Goal: Task Accomplishment & Management: Manage account settings

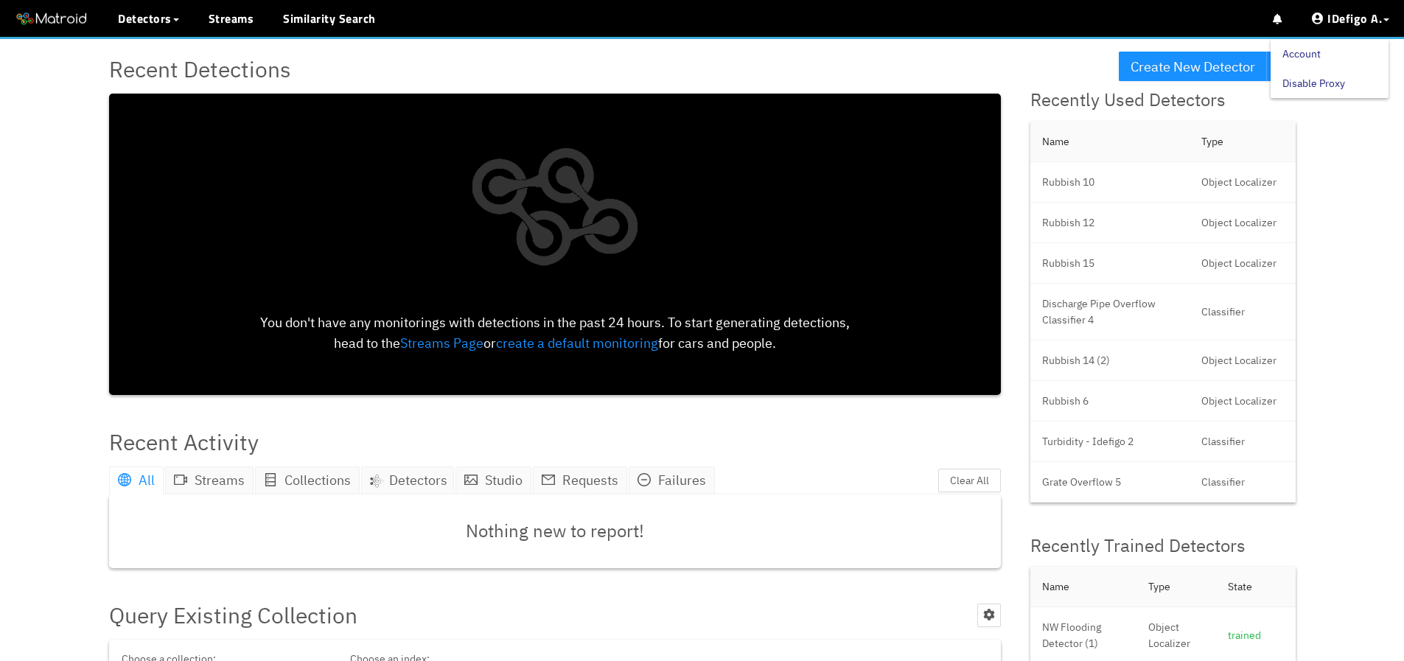
click at [1321, 56] on link "Account" at bounding box center [1302, 53] width 38 height 29
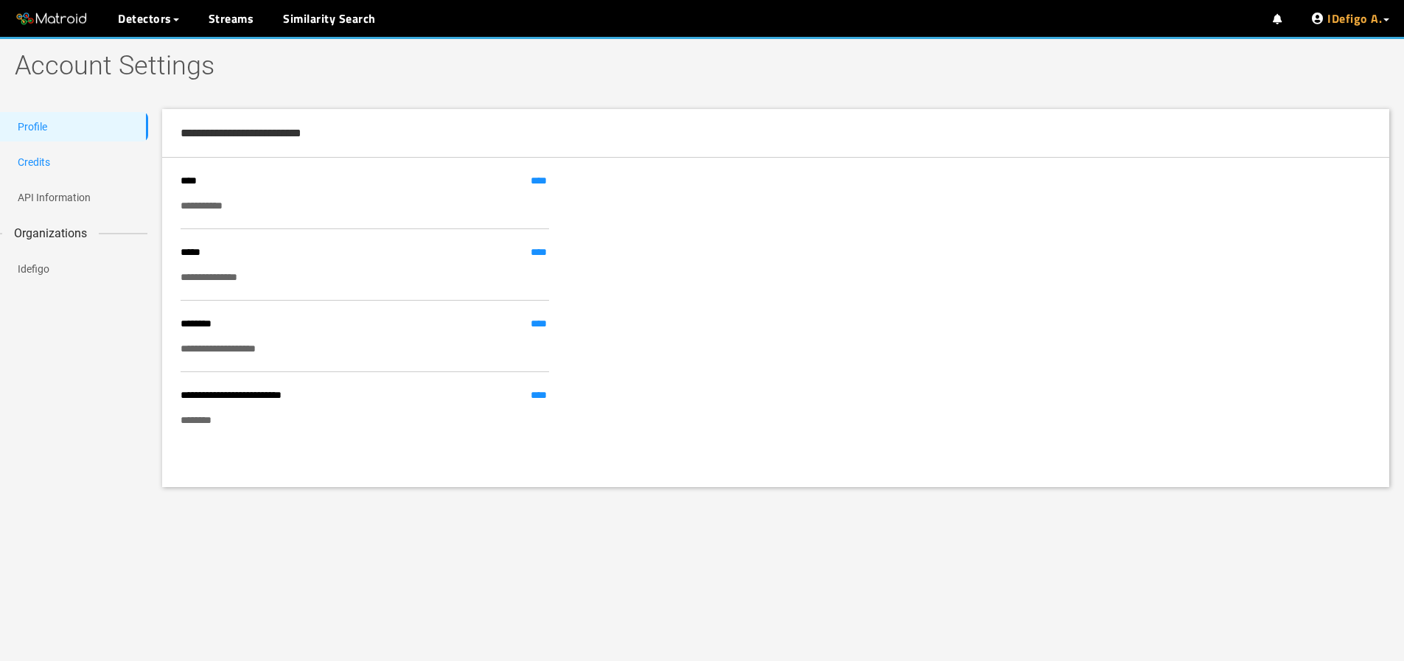
click at [50, 156] on link "Credits" at bounding box center [34, 162] width 32 height 12
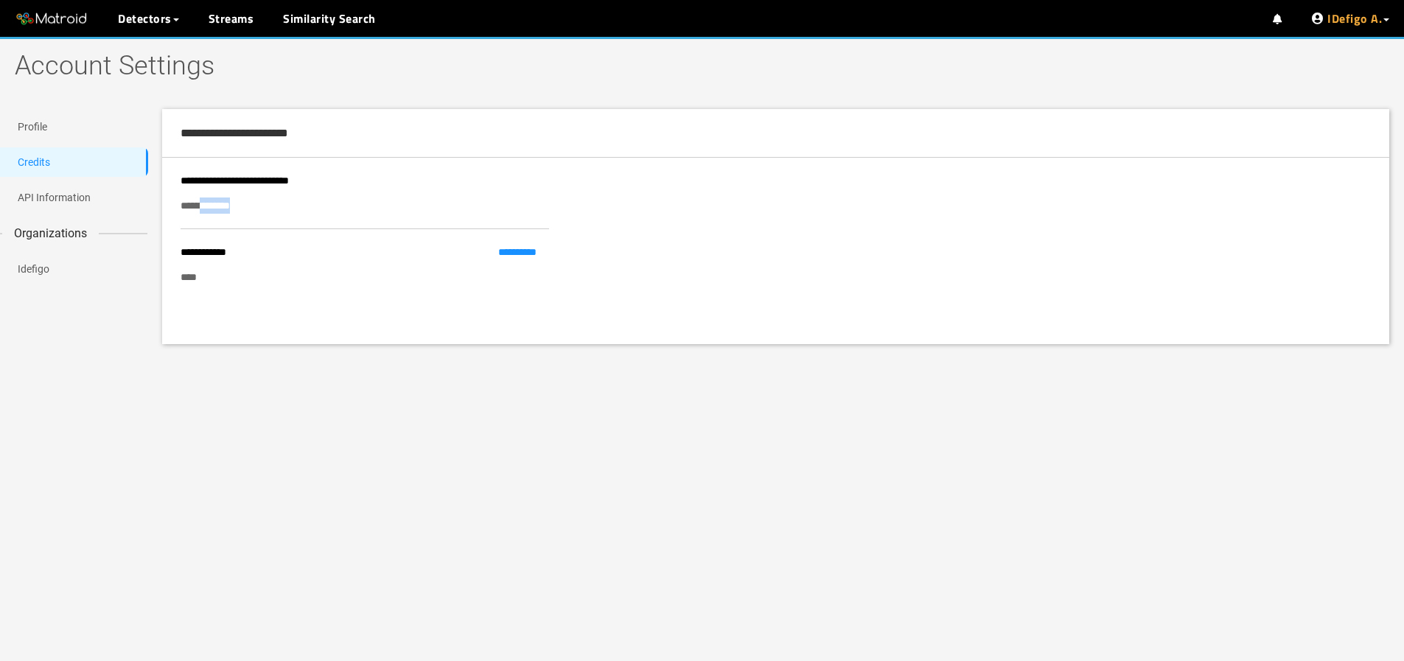
drag, startPoint x: 199, startPoint y: 206, endPoint x: 294, endPoint y: 208, distance: 95.1
click at [294, 208] on div "**********" at bounding box center [365, 206] width 369 height 16
click at [311, 214] on div "**********" at bounding box center [365, 193] width 369 height 71
click at [46, 181] on ul "Profile Credits API Information Organizations Idefigo" at bounding box center [73, 215] width 147 height 213
click at [49, 192] on link "API Information" at bounding box center [54, 198] width 73 height 12
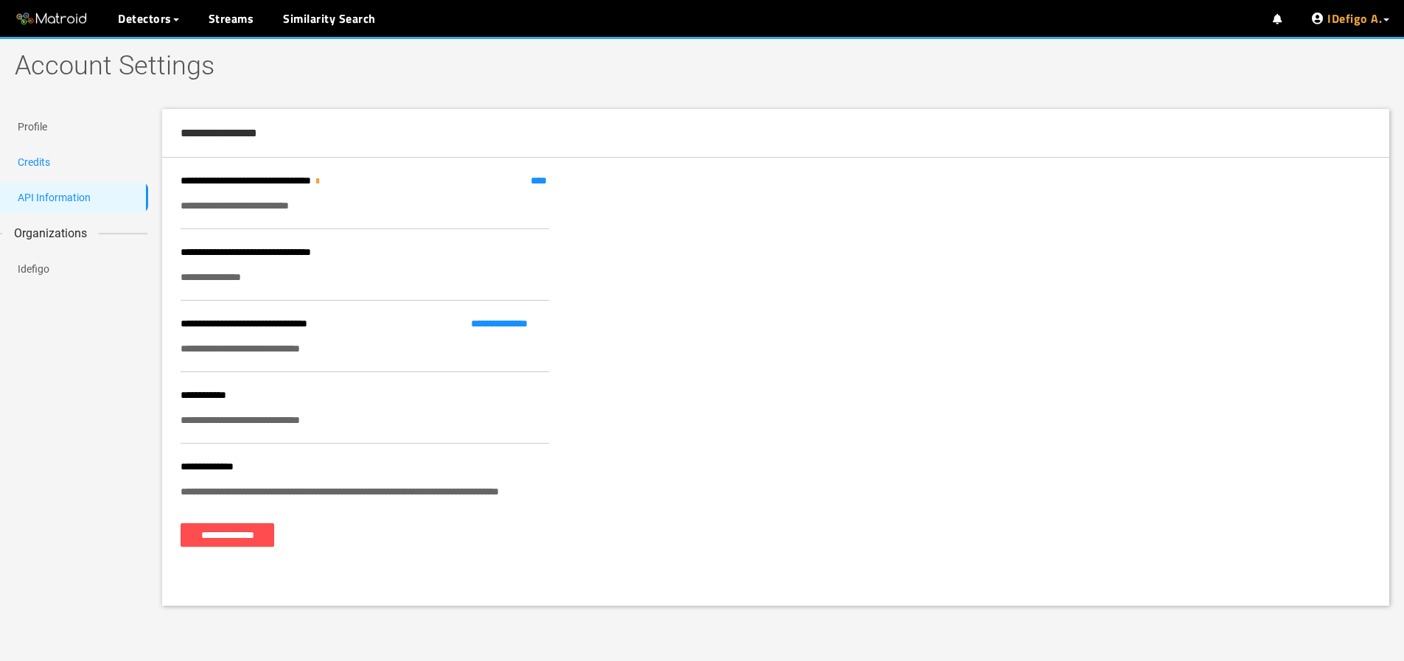
click at [50, 168] on link "Credits" at bounding box center [34, 162] width 32 height 12
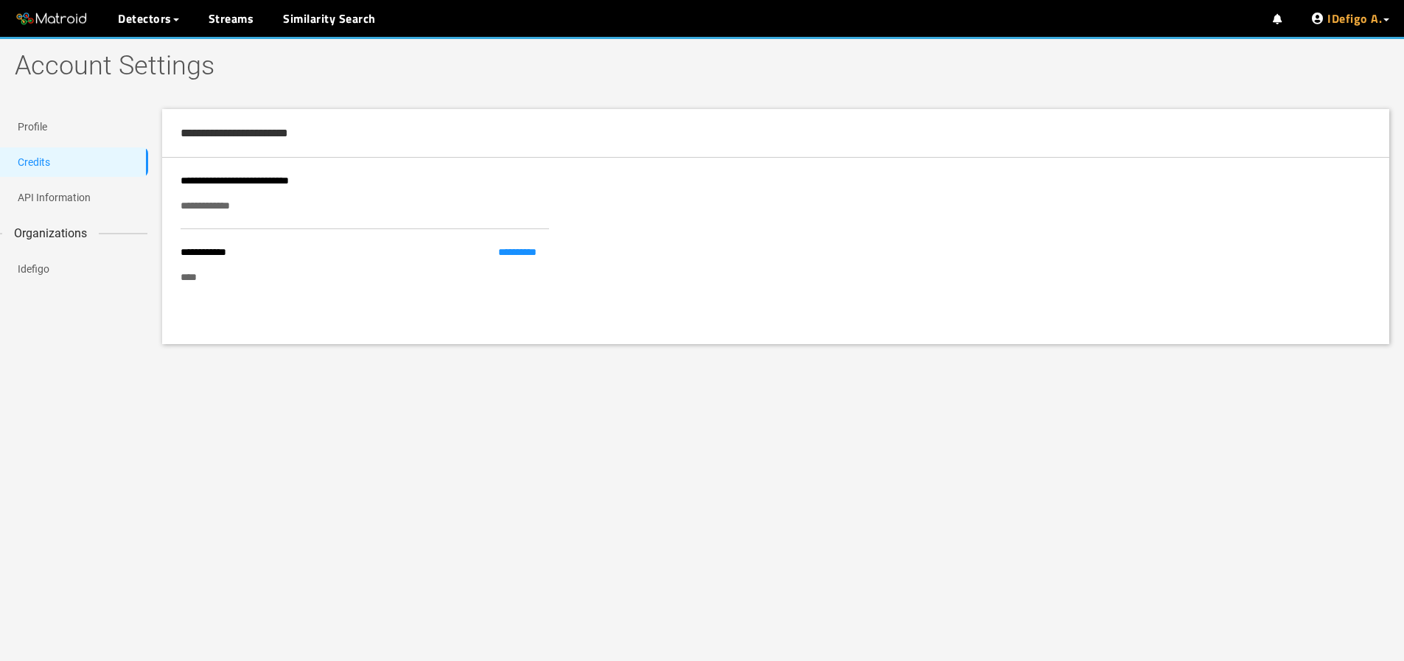
click at [60, 145] on ul "Profile Credits API Information Organizations Idefigo" at bounding box center [73, 215] width 147 height 213
click at [47, 131] on link "Profile" at bounding box center [32, 127] width 29 height 12
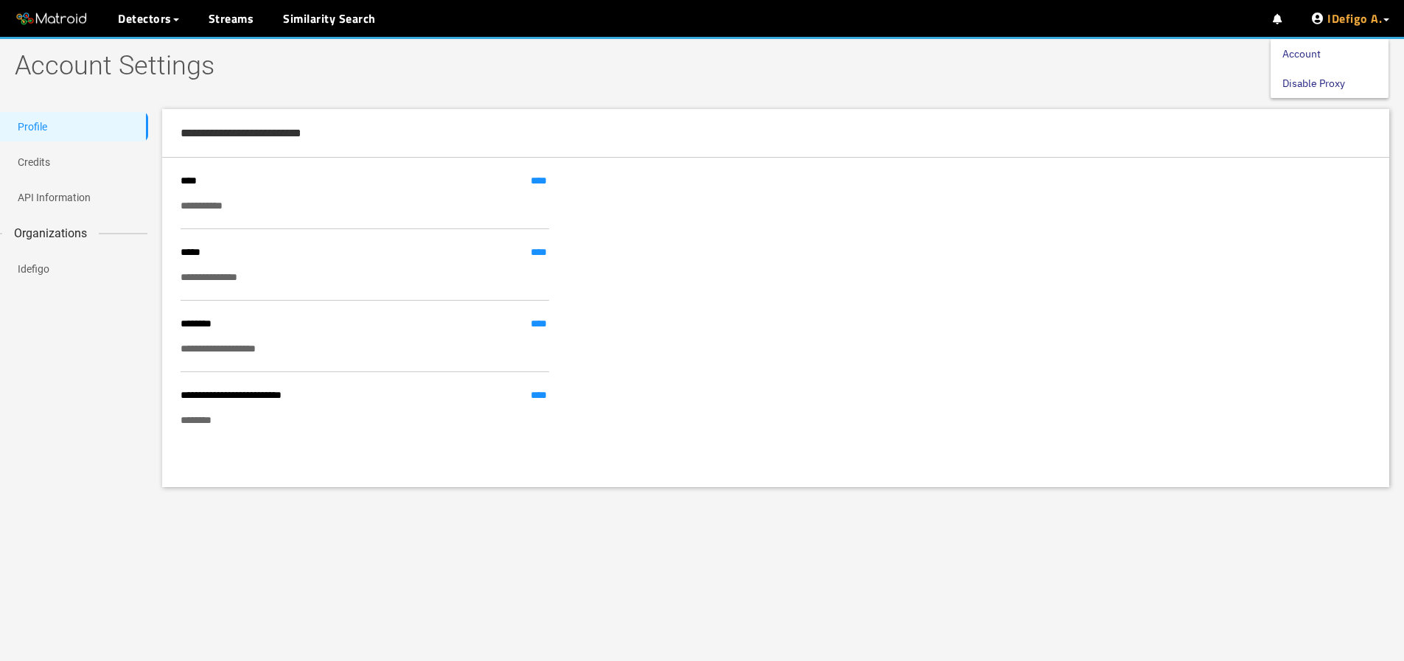
click at [1325, 76] on link "Disable Proxy" at bounding box center [1314, 83] width 63 height 29
